Goal: Task Accomplishment & Management: Use online tool/utility

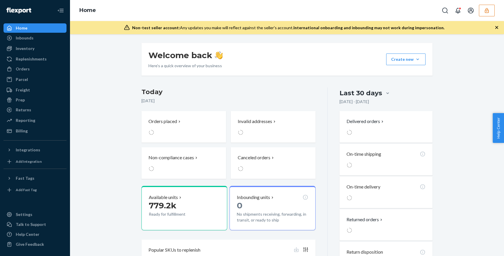
click at [493, 11] on button "button" at bounding box center [487, 11] width 16 height 12
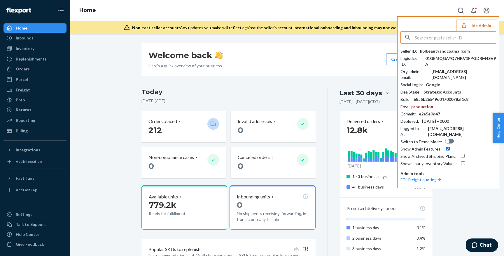
click at [431, 38] on input "text" at bounding box center [455, 38] width 81 height 12
type input "bknorr"
click at [447, 51] on li "bknorrflexportcom bknorr@flexport.com" at bounding box center [450, 54] width 99 height 18
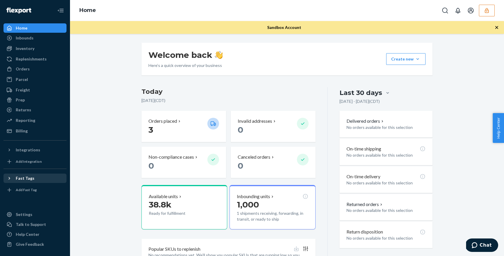
click at [24, 179] on div "Fast Tags" at bounding box center [25, 178] width 19 height 6
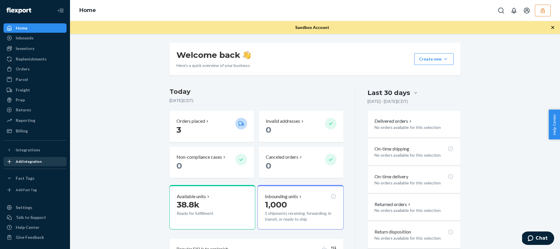
click at [20, 162] on div "Add Integration" at bounding box center [29, 161] width 26 height 5
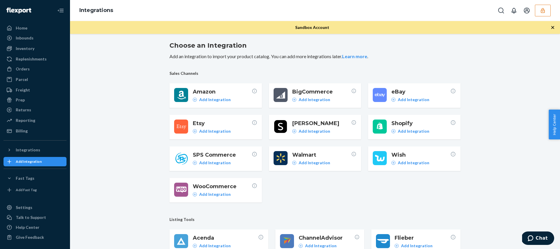
scroll to position [1, 0]
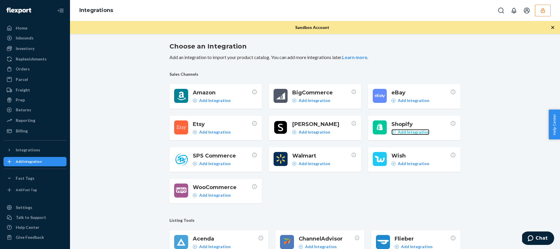
click at [414, 131] on p "Add Integration" at bounding box center [414, 132] width 32 height 6
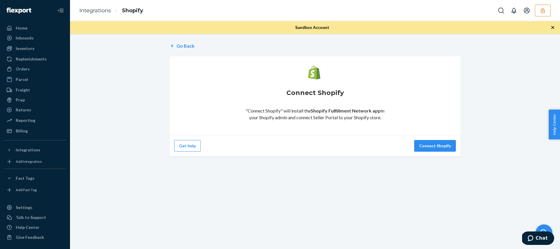
click at [487, 170] on div "Go Back Connect Shopify "Connect Shopify" will install the Shopify Fulfillment …" at bounding box center [315, 141] width 490 height 215
click at [436, 149] on button "Connect Shopify" at bounding box center [435, 146] width 42 height 12
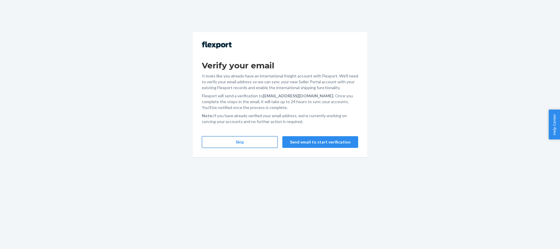
click at [252, 142] on button "Skip" at bounding box center [240, 142] width 76 height 12
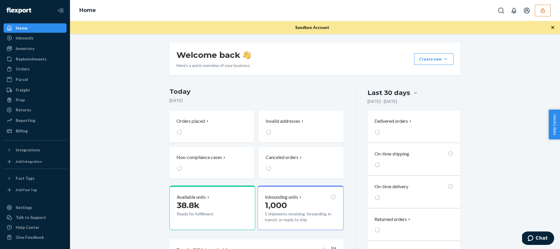
click at [553, 132] on span "Help Center" at bounding box center [554, 124] width 11 height 30
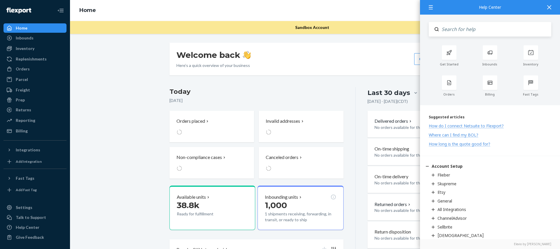
click at [474, 32] on input "Search" at bounding box center [495, 29] width 113 height 15
type input "shopify"
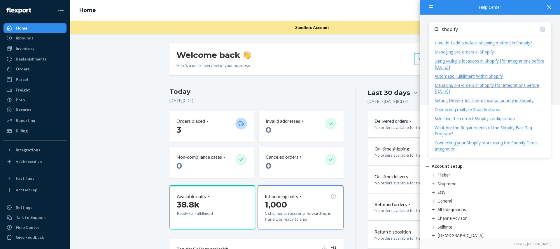
click at [474, 110] on div "Connecting multiple Shopify stores" at bounding box center [468, 110] width 66 height 6
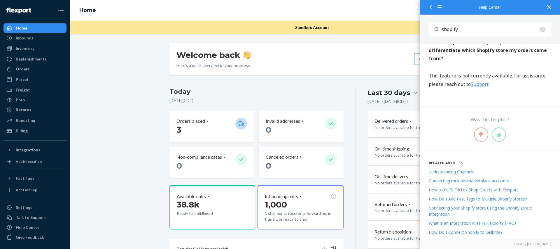
scroll to position [662, 0]
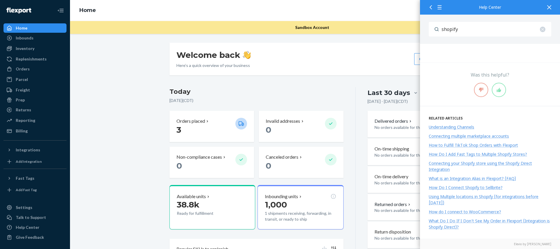
click at [549, 6] on icon at bounding box center [549, 7] width 4 height 4
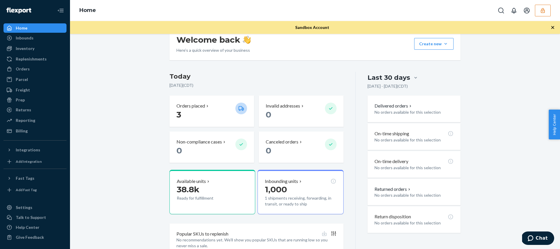
scroll to position [9, 0]
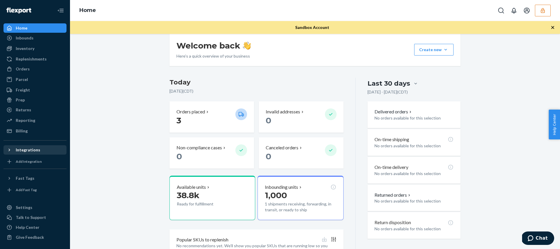
click at [24, 153] on div "Integrations" at bounding box center [35, 150] width 62 height 8
click at [25, 168] on div "Add Integration" at bounding box center [29, 170] width 26 height 5
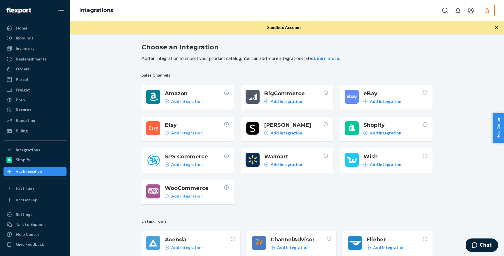
scroll to position [655, 0]
